Goal: Book appointment/travel/reservation

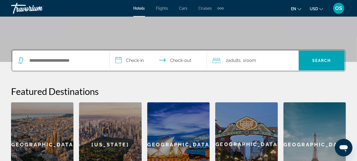
scroll to position [93, 0]
